Goal: Task Accomplishment & Management: Manage account settings

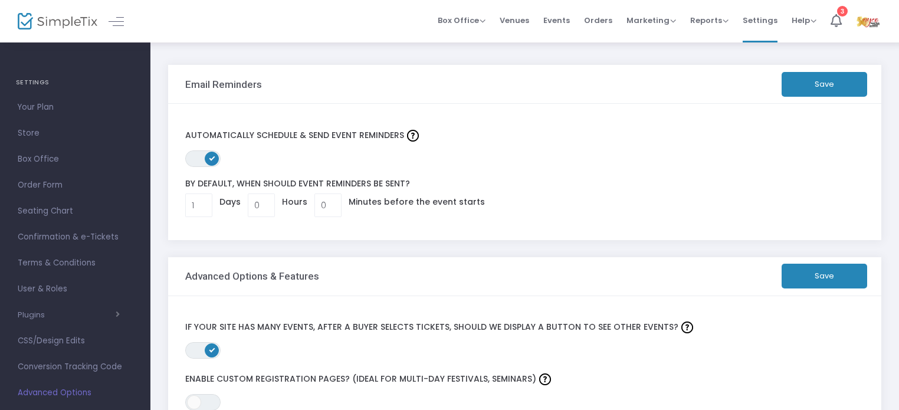
click at [487, 277] on div "Advanced Options & Features" at bounding box center [483, 276] width 597 height 12
click at [77, 232] on span "Confirmation & e-Tickets" at bounding box center [75, 237] width 115 height 15
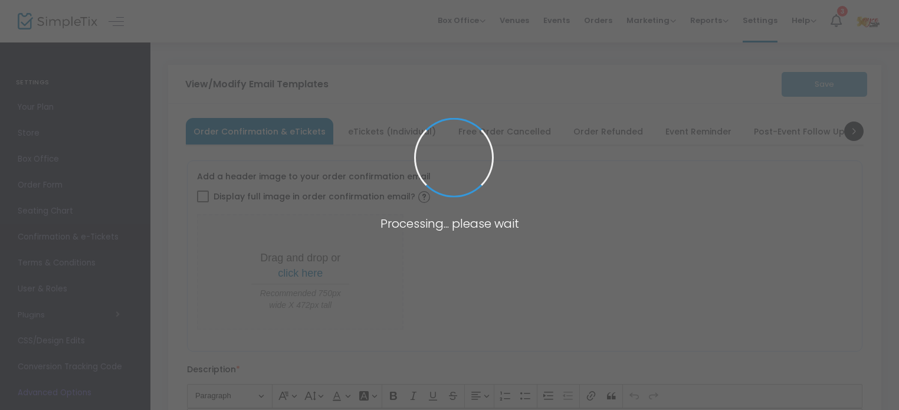
type input "webmaster@nyco.ca"
type input "Please show at the door"
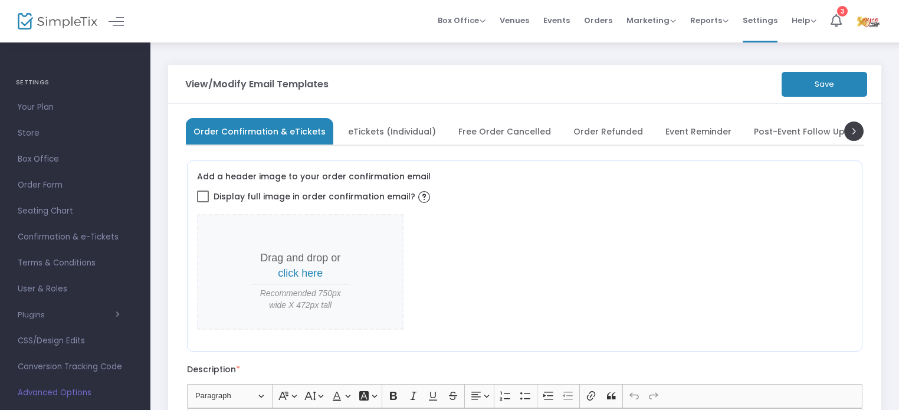
click at [390, 133] on span "eTickets (Individual)" at bounding box center [392, 131] width 88 height 6
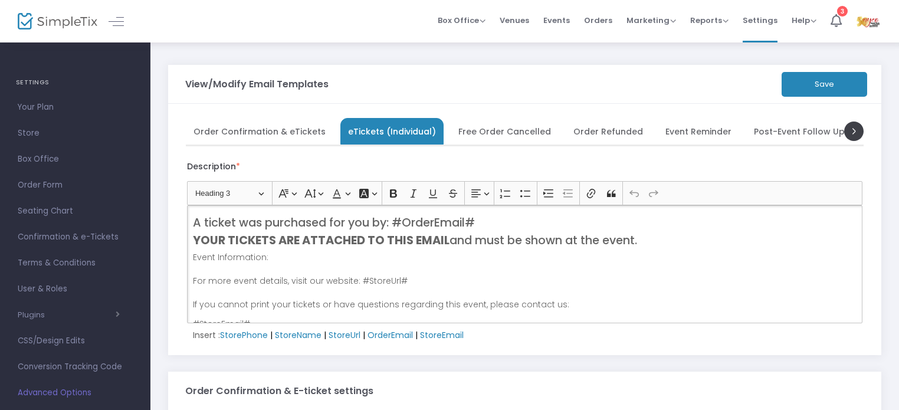
click at [287, 135] on span "Order Confirmation & eTickets" at bounding box center [260, 131] width 132 height 6
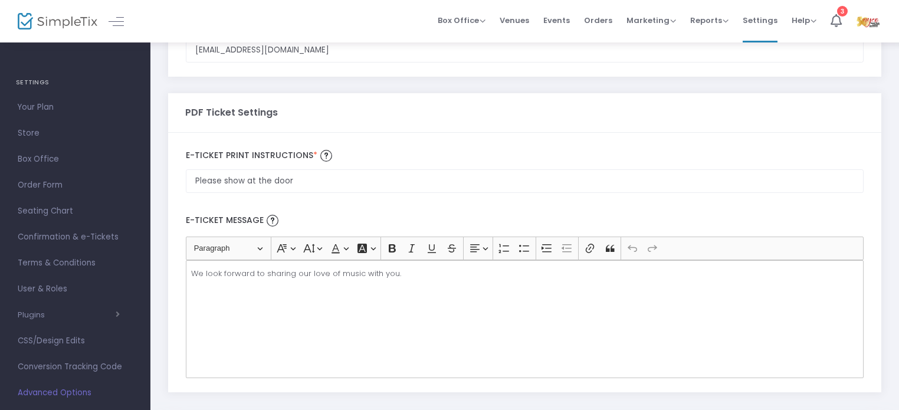
scroll to position [719, 0]
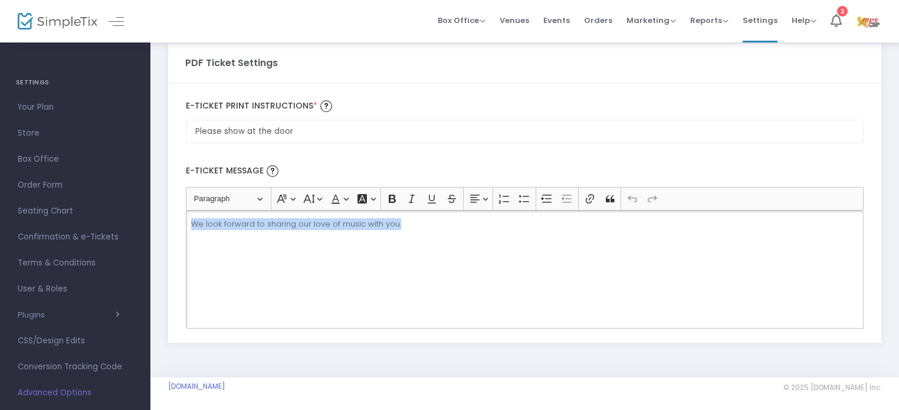
drag, startPoint x: 399, startPoint y: 222, endPoint x: 188, endPoint y: 228, distance: 210.7
click at [188, 228] on div "We look forward to sharing our love of music with you." at bounding box center [525, 270] width 678 height 118
copy p "We look forward to sharing our love of music with you."
click at [417, 232] on div "We look forward to sharing our love of music with you." at bounding box center [525, 270] width 678 height 118
click at [866, 23] on img at bounding box center [868, 21] width 24 height 21
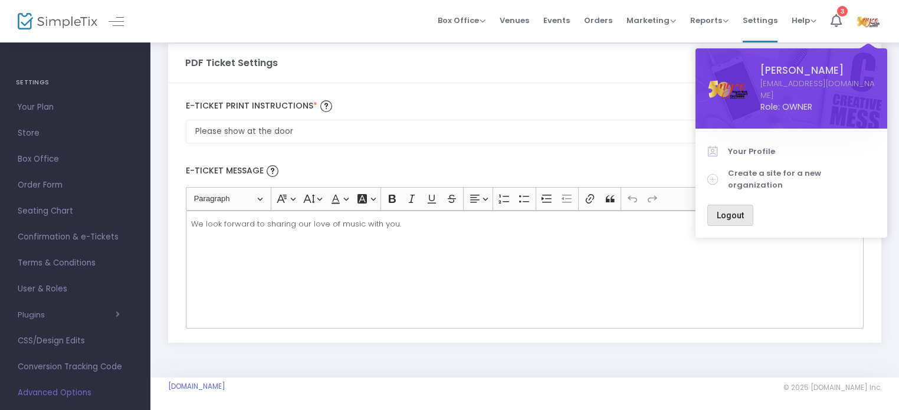
click at [736, 205] on button "Logout" at bounding box center [730, 215] width 46 height 21
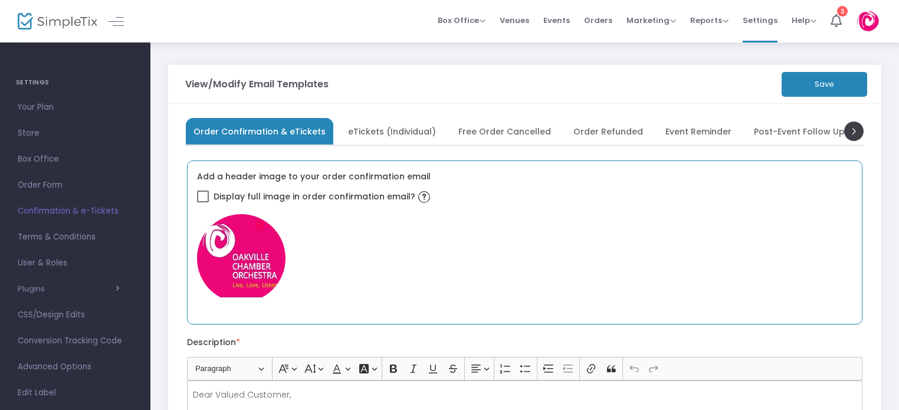
click at [266, 261] on img at bounding box center [241, 258] width 89 height 89
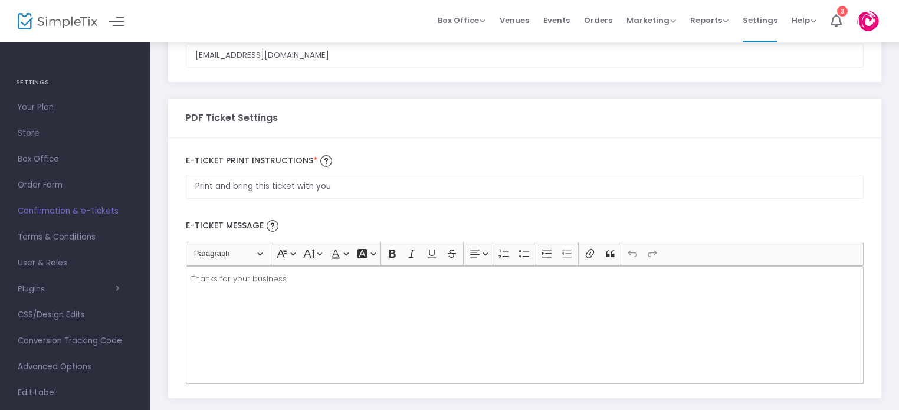
scroll to position [642, 0]
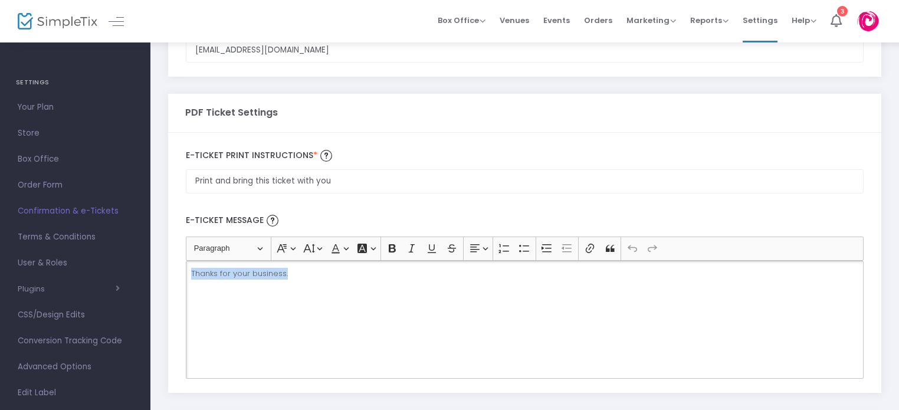
drag, startPoint x: 298, startPoint y: 273, endPoint x: 191, endPoint y: 277, distance: 107.4
click at [191, 277] on p "Thanks for your business." at bounding box center [524, 274] width 667 height 12
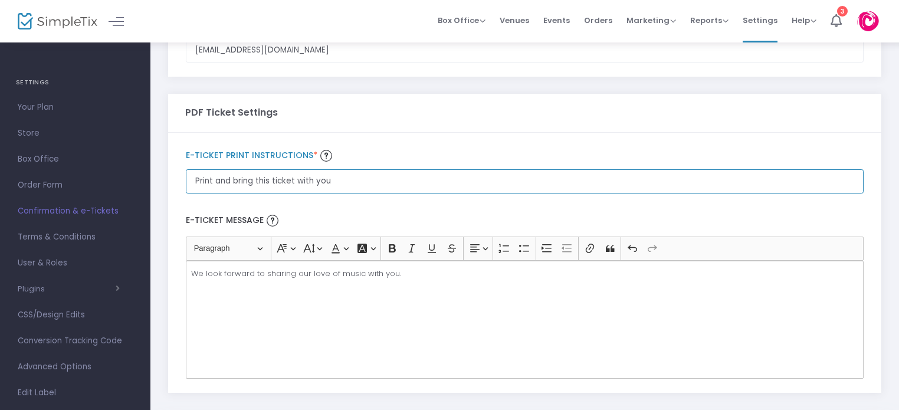
drag, startPoint x: 334, startPoint y: 181, endPoint x: 187, endPoint y: 185, distance: 147.0
click at [187, 63] on input "Print and bring this ticket with you" at bounding box center [525, 50] width 678 height 24
click at [187, 185] on input "Please show this t" at bounding box center [525, 181] width 678 height 24
type input "Please show this ticket at the door"
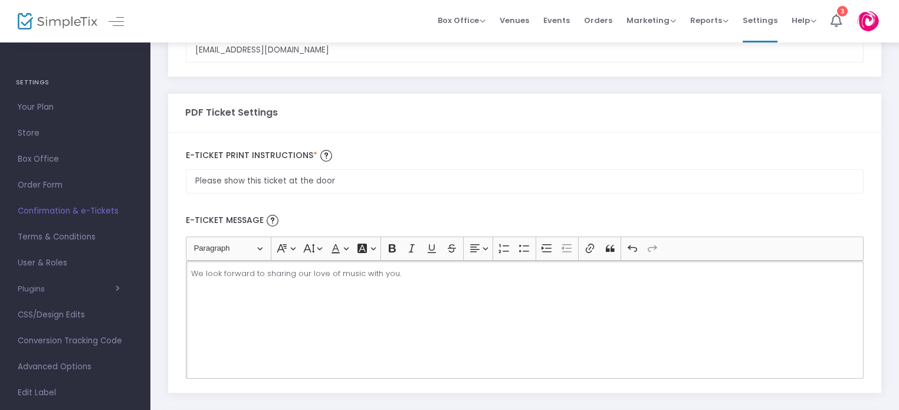
click at [264, 311] on div "We look forward to sharing our love of music with you." at bounding box center [525, 320] width 678 height 118
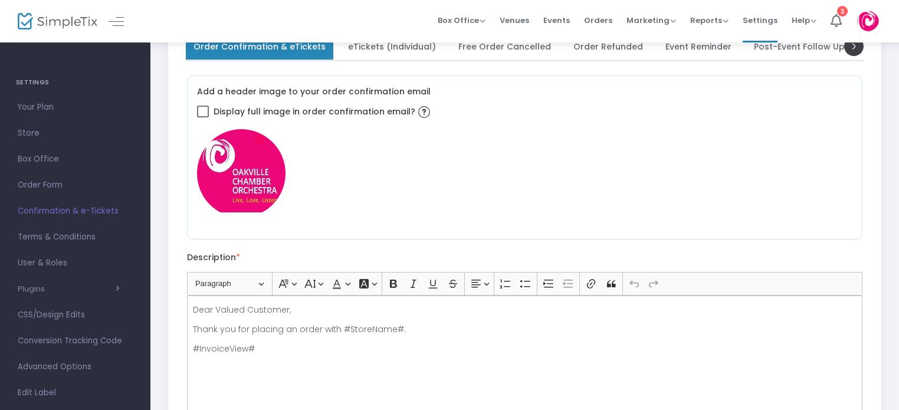
scroll to position [12, 0]
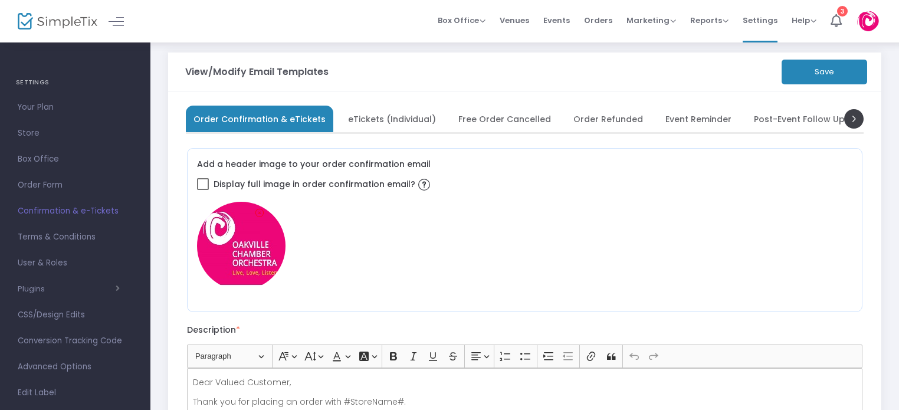
click at [818, 71] on button "Save" at bounding box center [825, 72] width 86 height 25
click at [96, 209] on span "Confirmation & e-Tickets" at bounding box center [75, 211] width 115 height 15
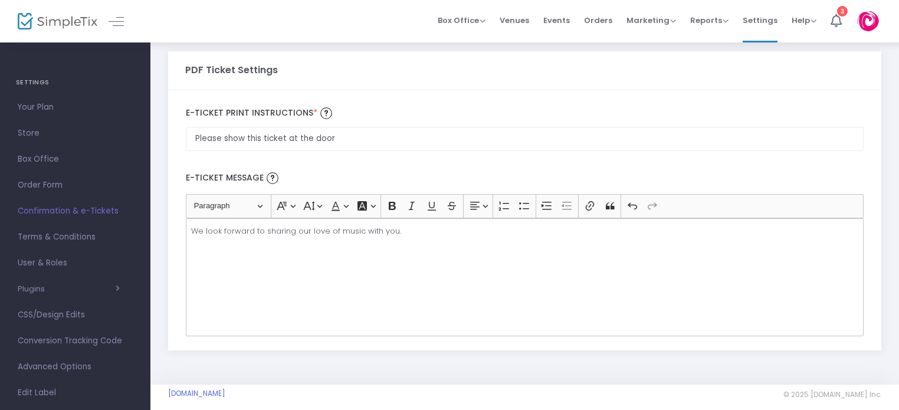
scroll to position [687, 0]
